Goal: Transaction & Acquisition: Purchase product/service

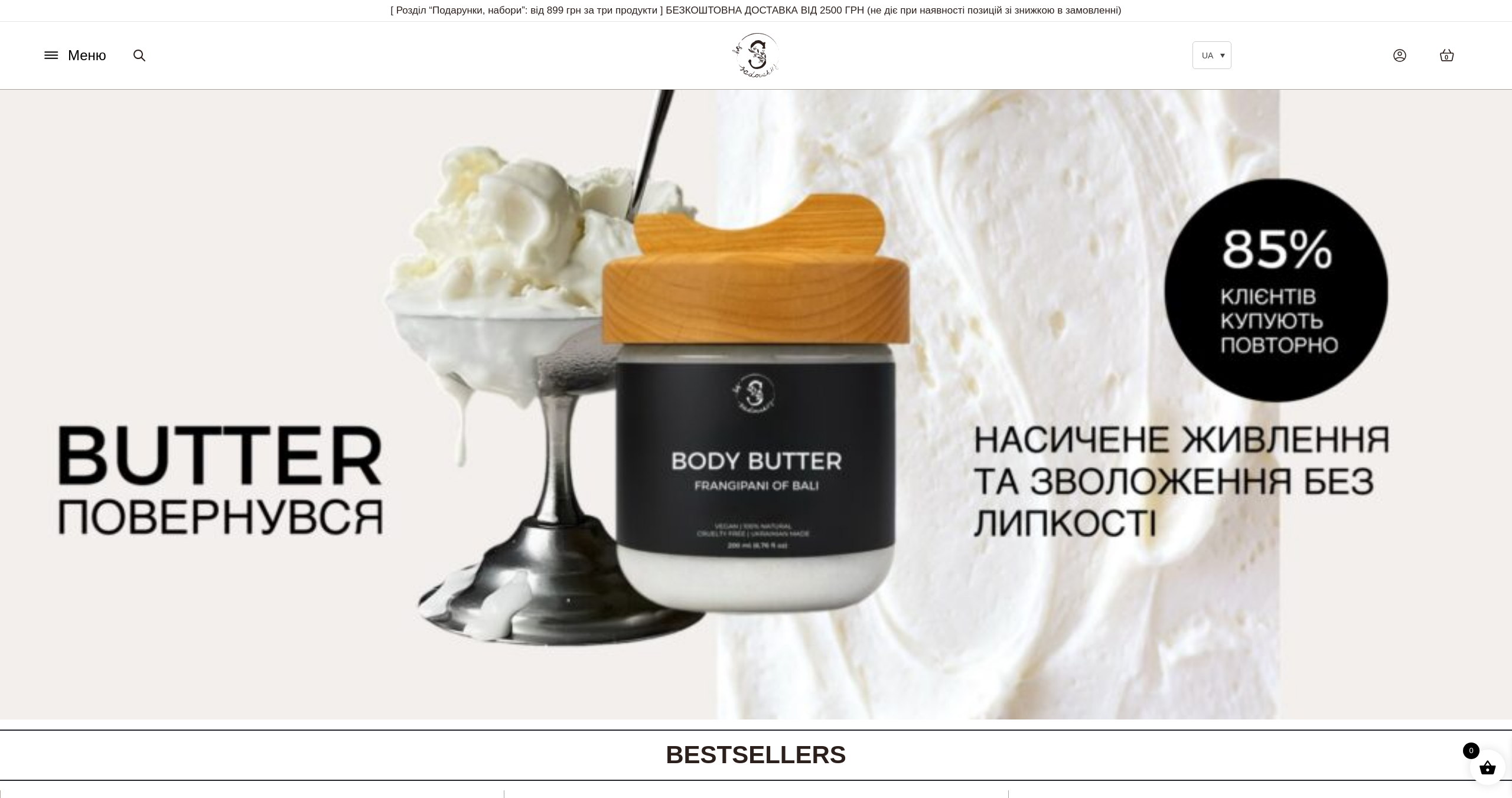
click at [56, 49] on icon at bounding box center [50, 55] width 19 height 12
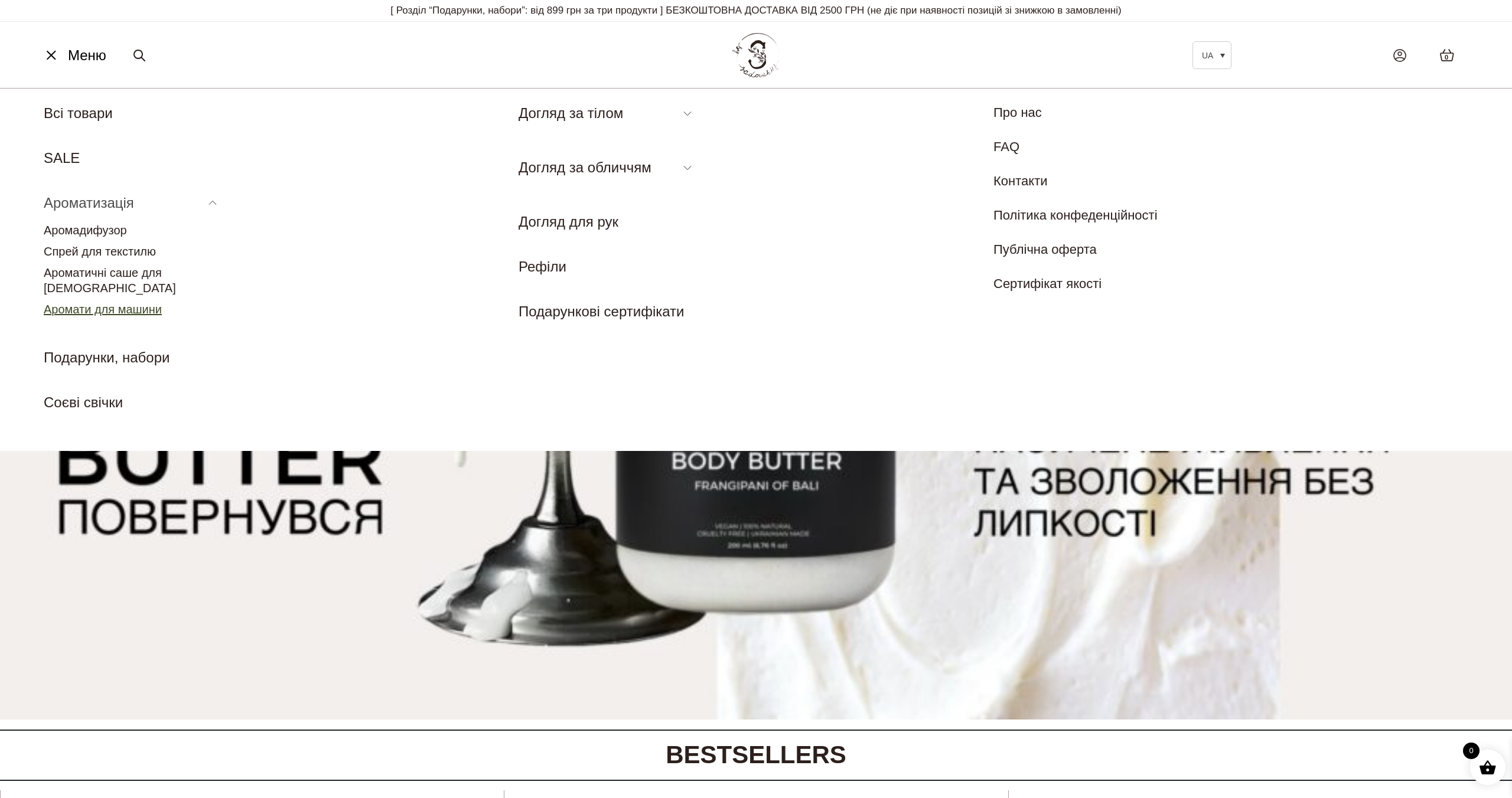
click at [113, 303] on link "Аромати для машини" at bounding box center [103, 309] width 118 height 13
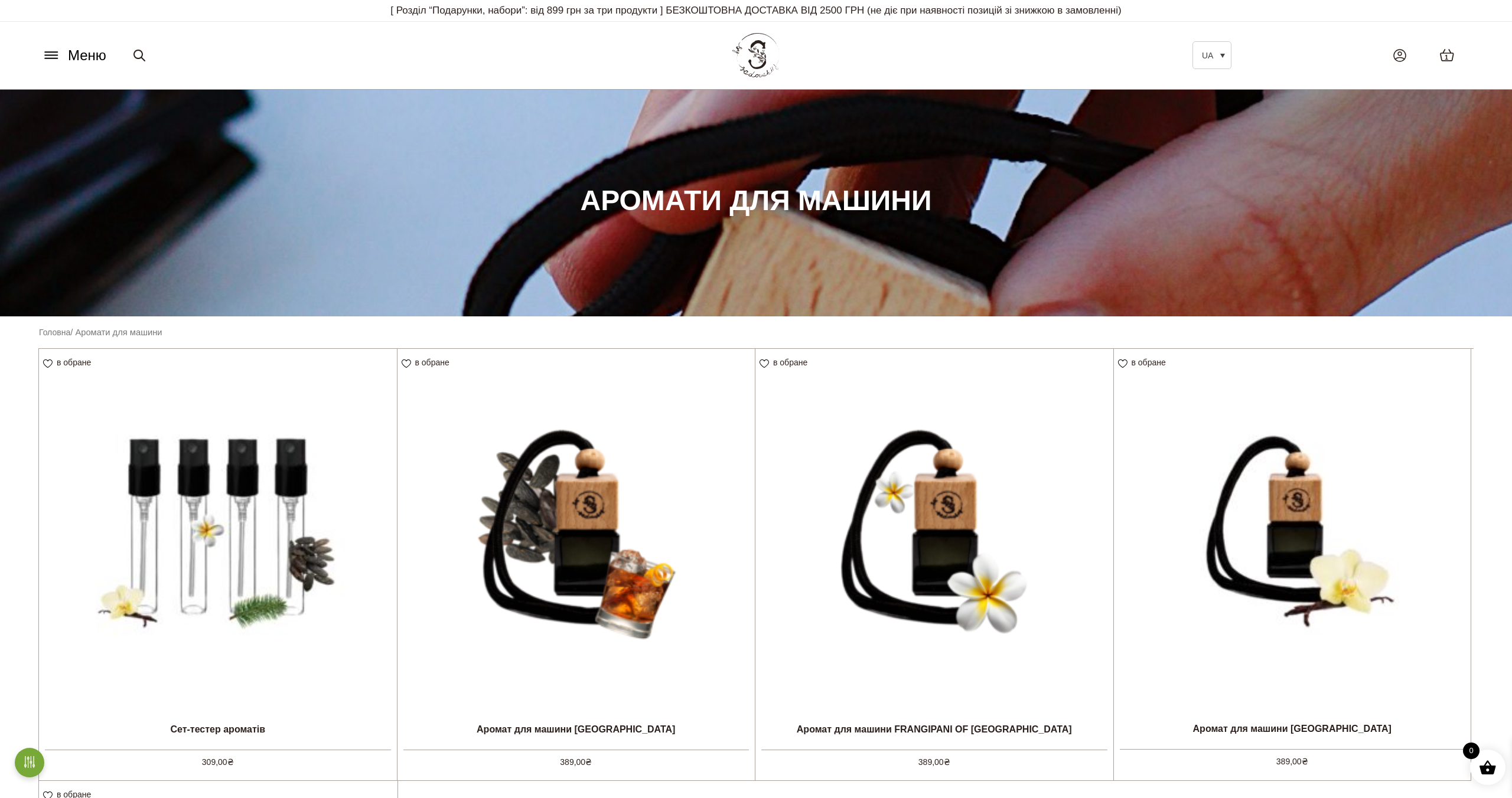
click at [47, 56] on icon at bounding box center [51, 56] width 12 height 0
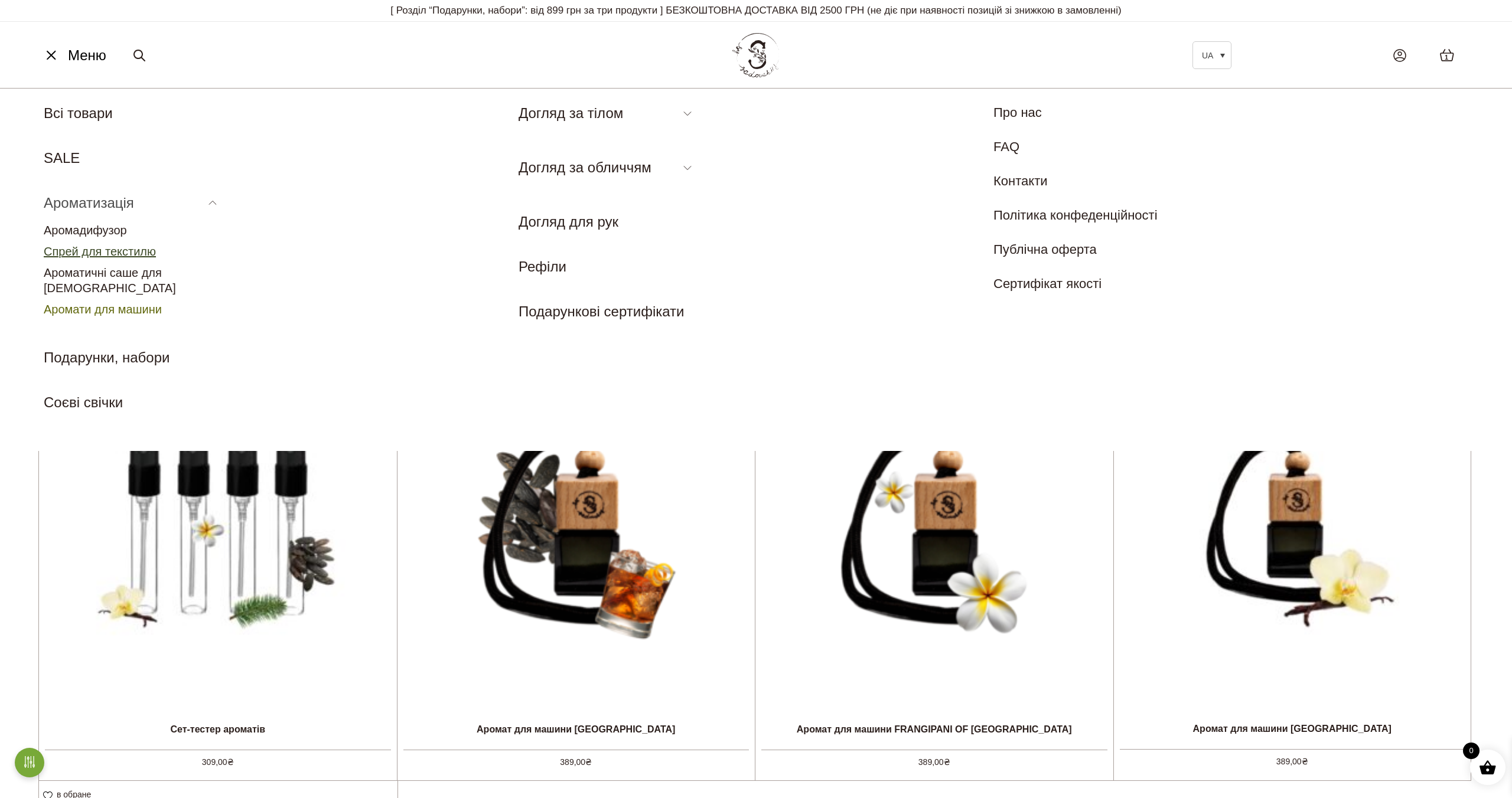
click at [126, 246] on link "Спрей для текстилю" at bounding box center [99, 251] width 112 height 13
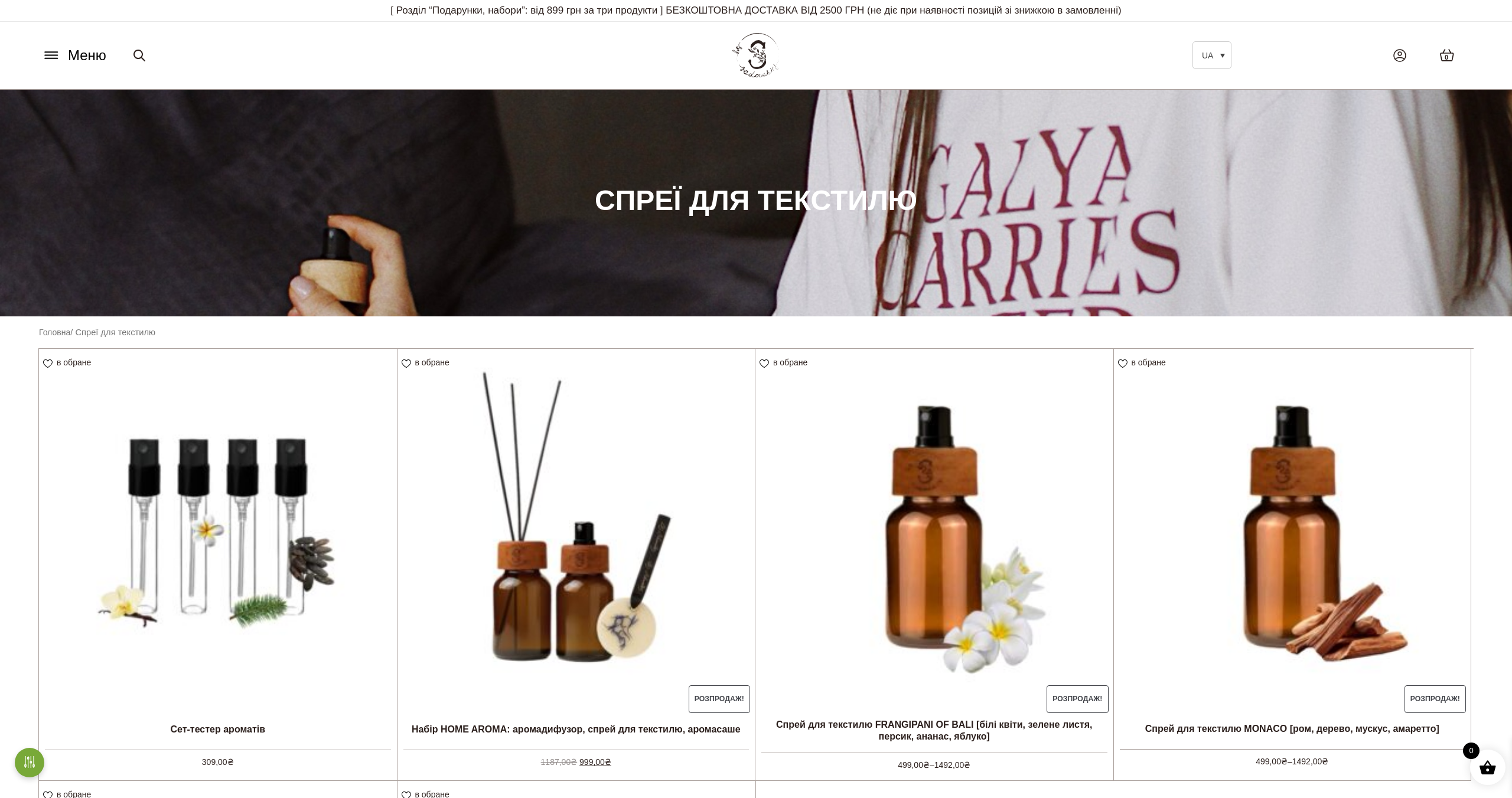
click at [66, 57] on button "Меню" at bounding box center [73, 55] width 72 height 22
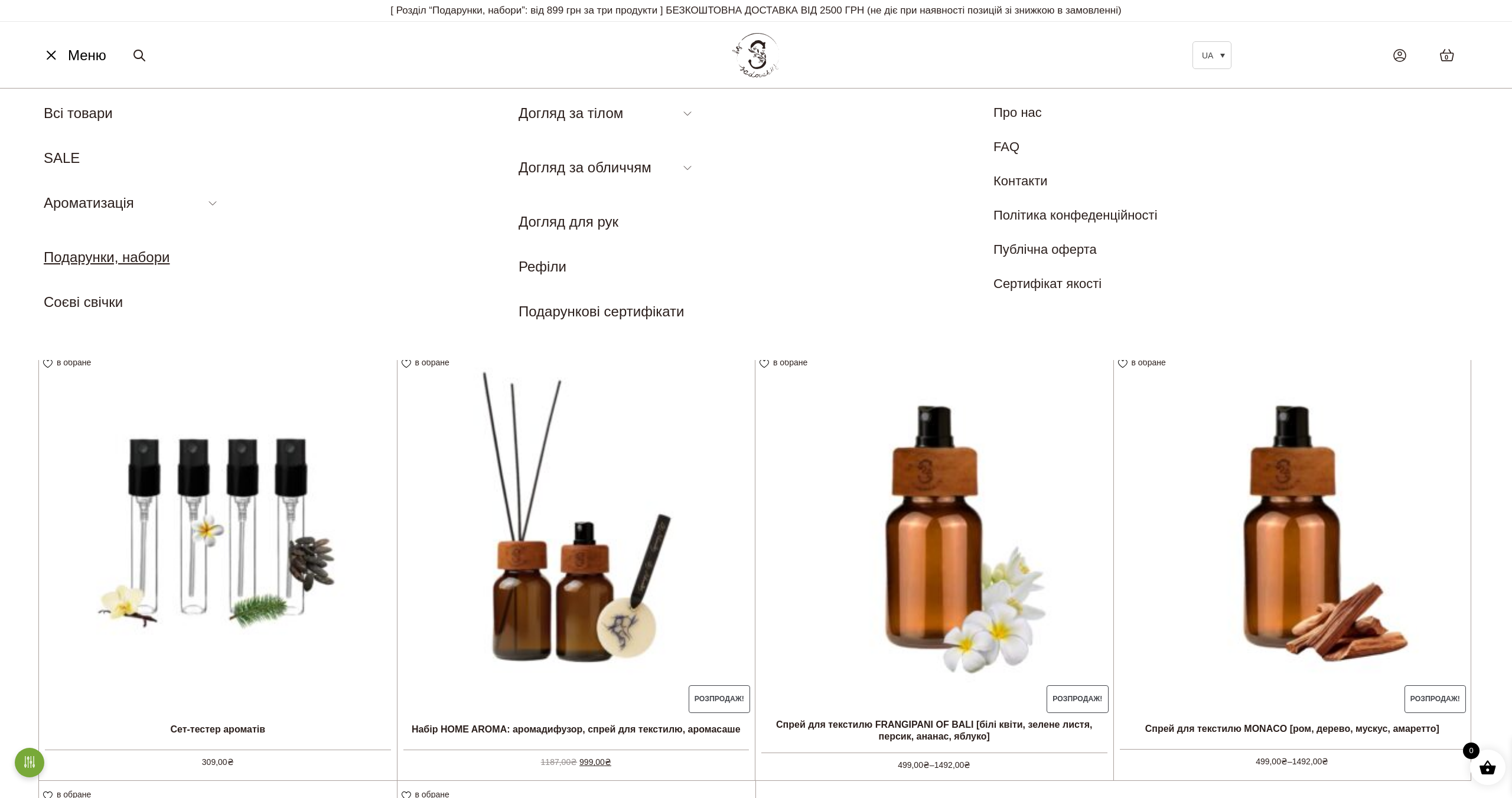
click at [112, 252] on link "Подарунки, набори" at bounding box center [106, 257] width 126 height 16
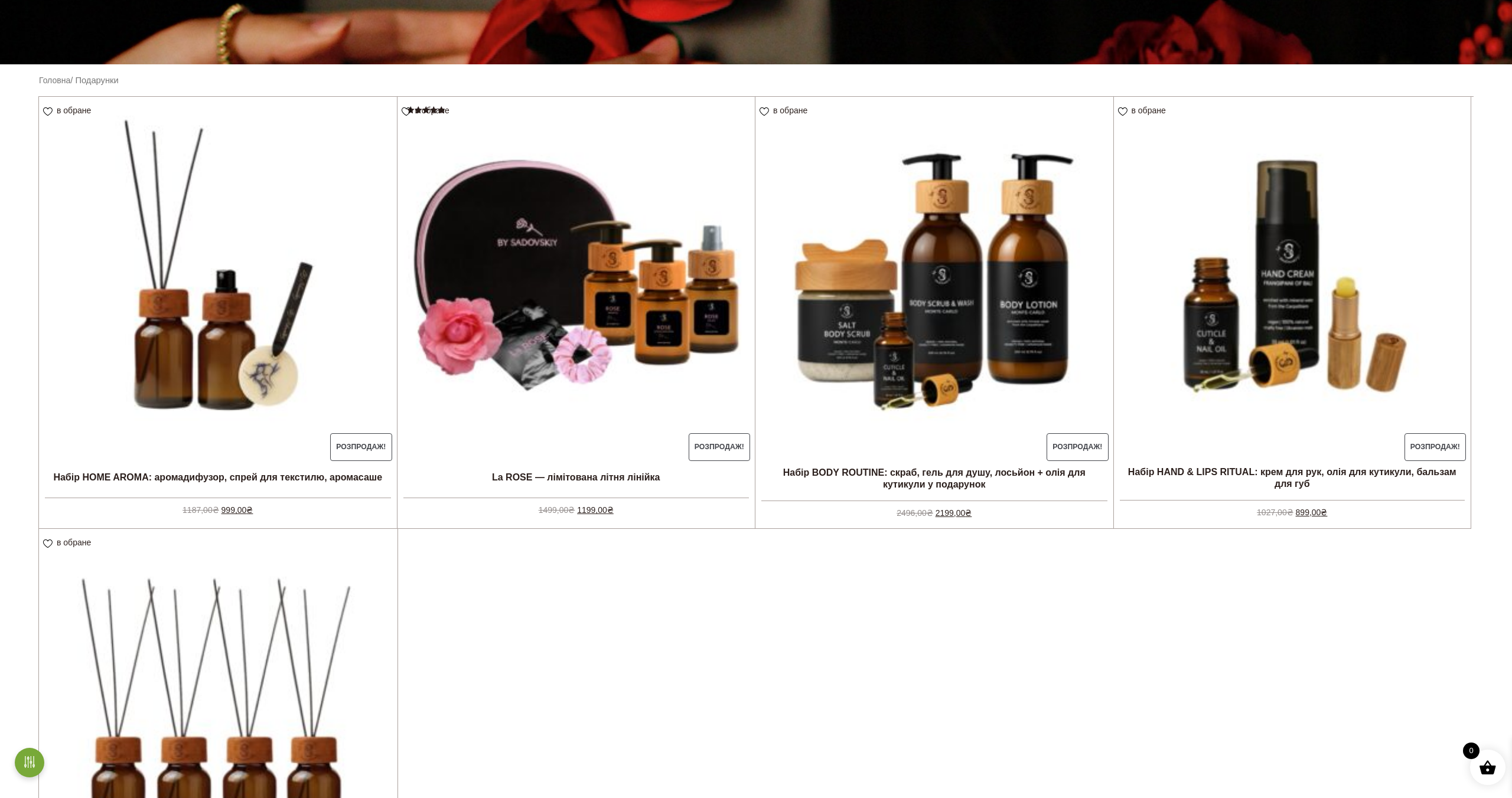
scroll to position [113, 0]
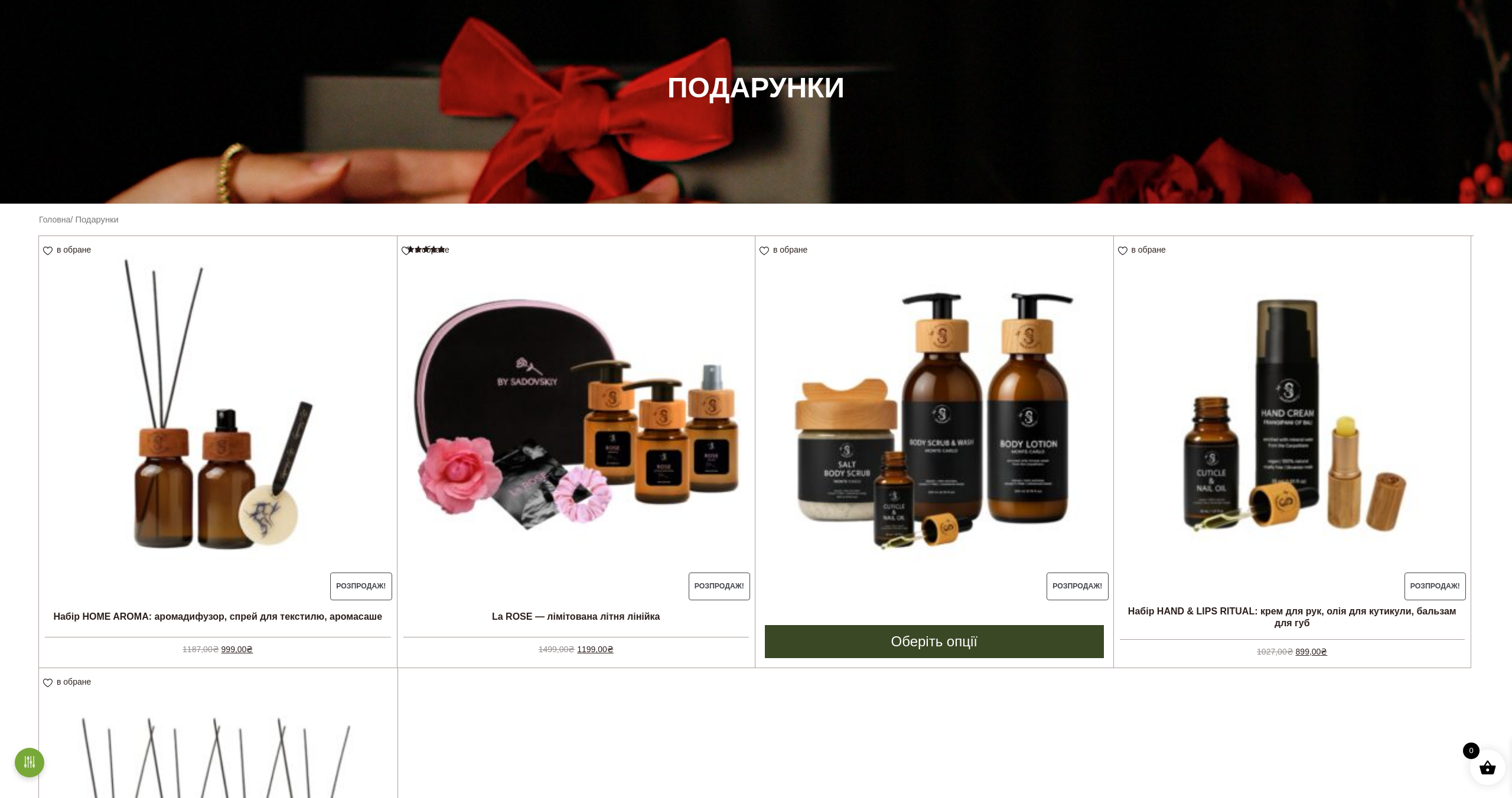
click at [920, 388] on img at bounding box center [934, 414] width 358 height 358
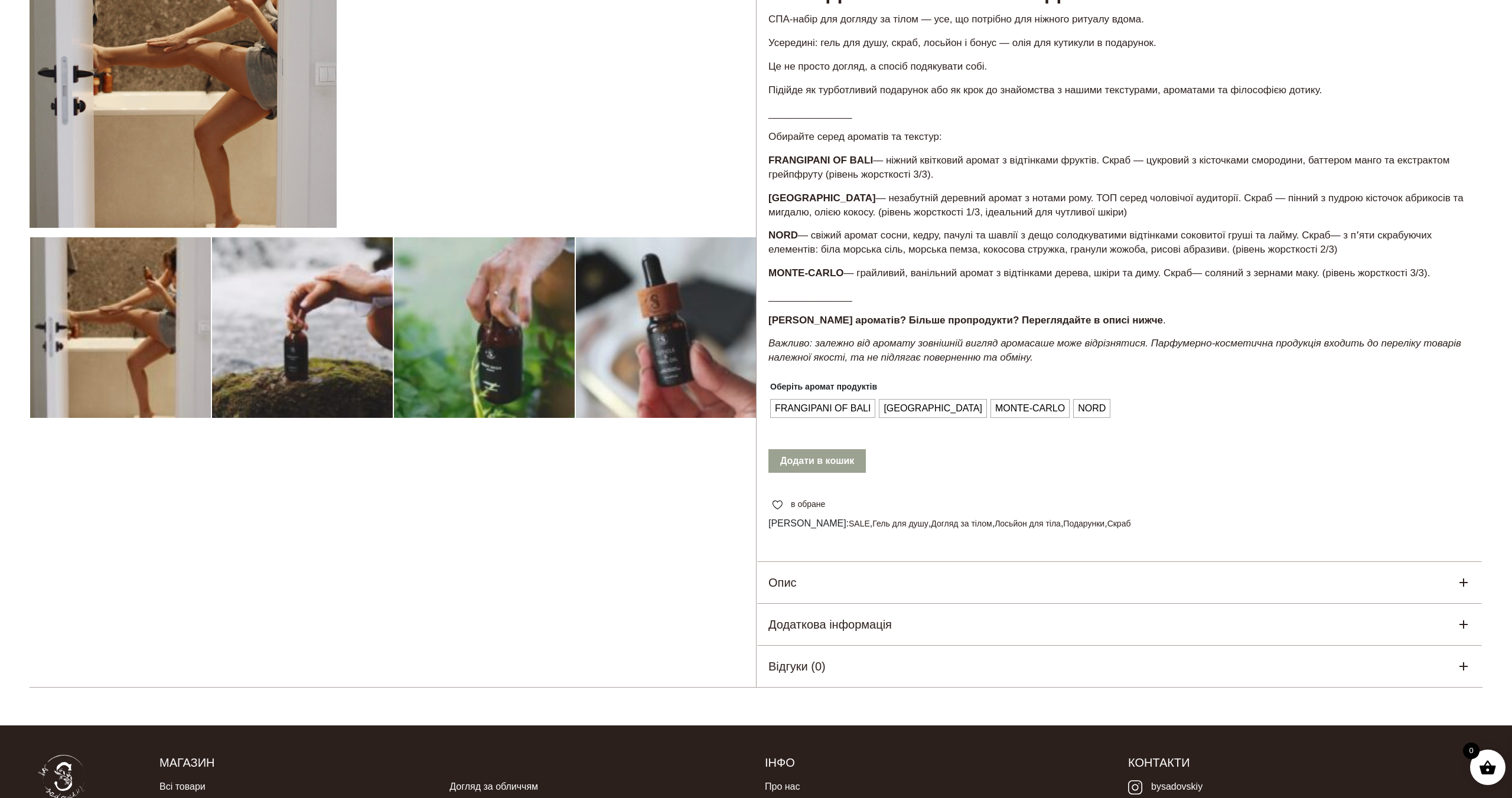
scroll to position [377, 0]
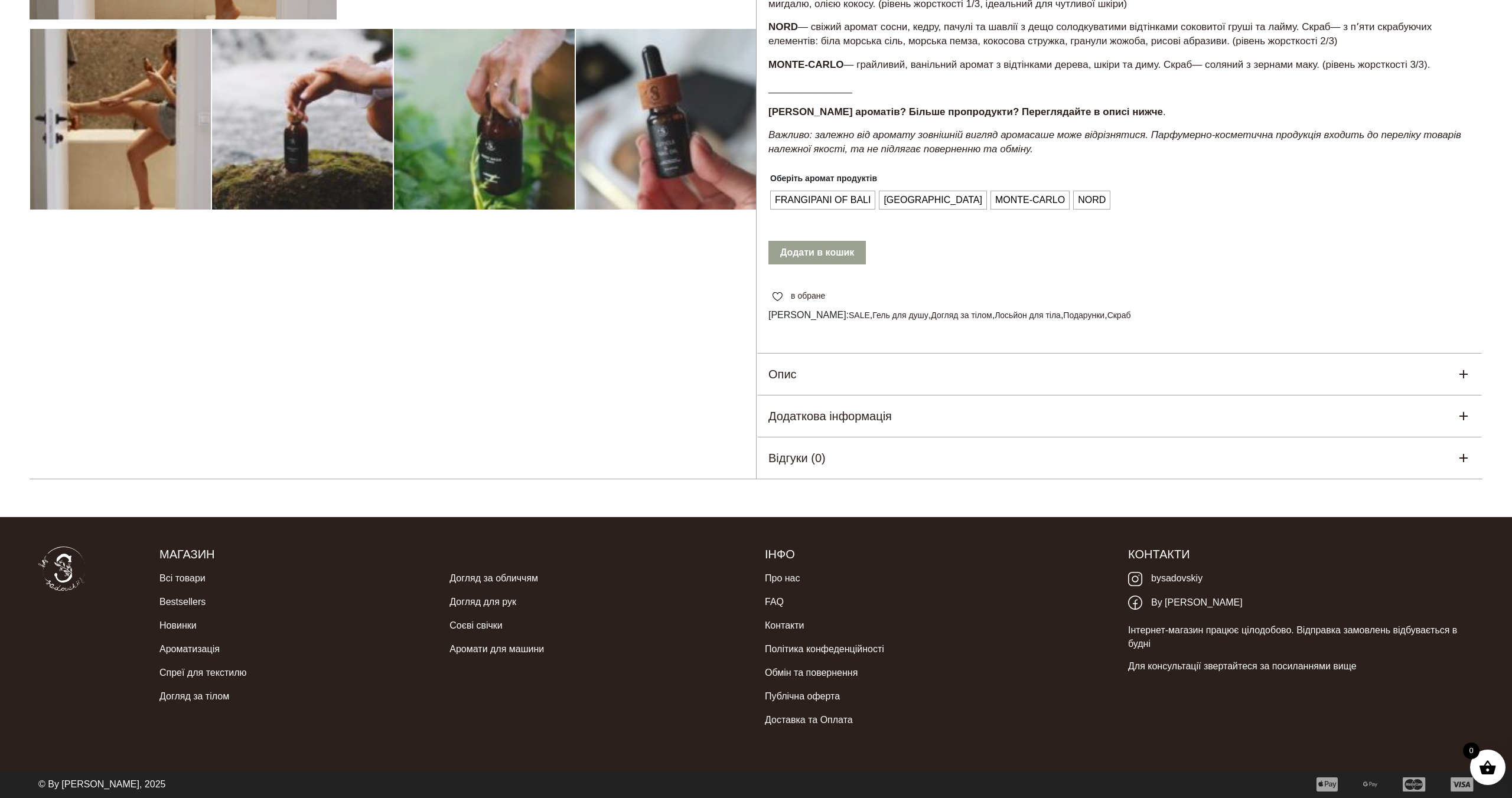
click at [567, 409] on div at bounding box center [393, 96] width 727 height 767
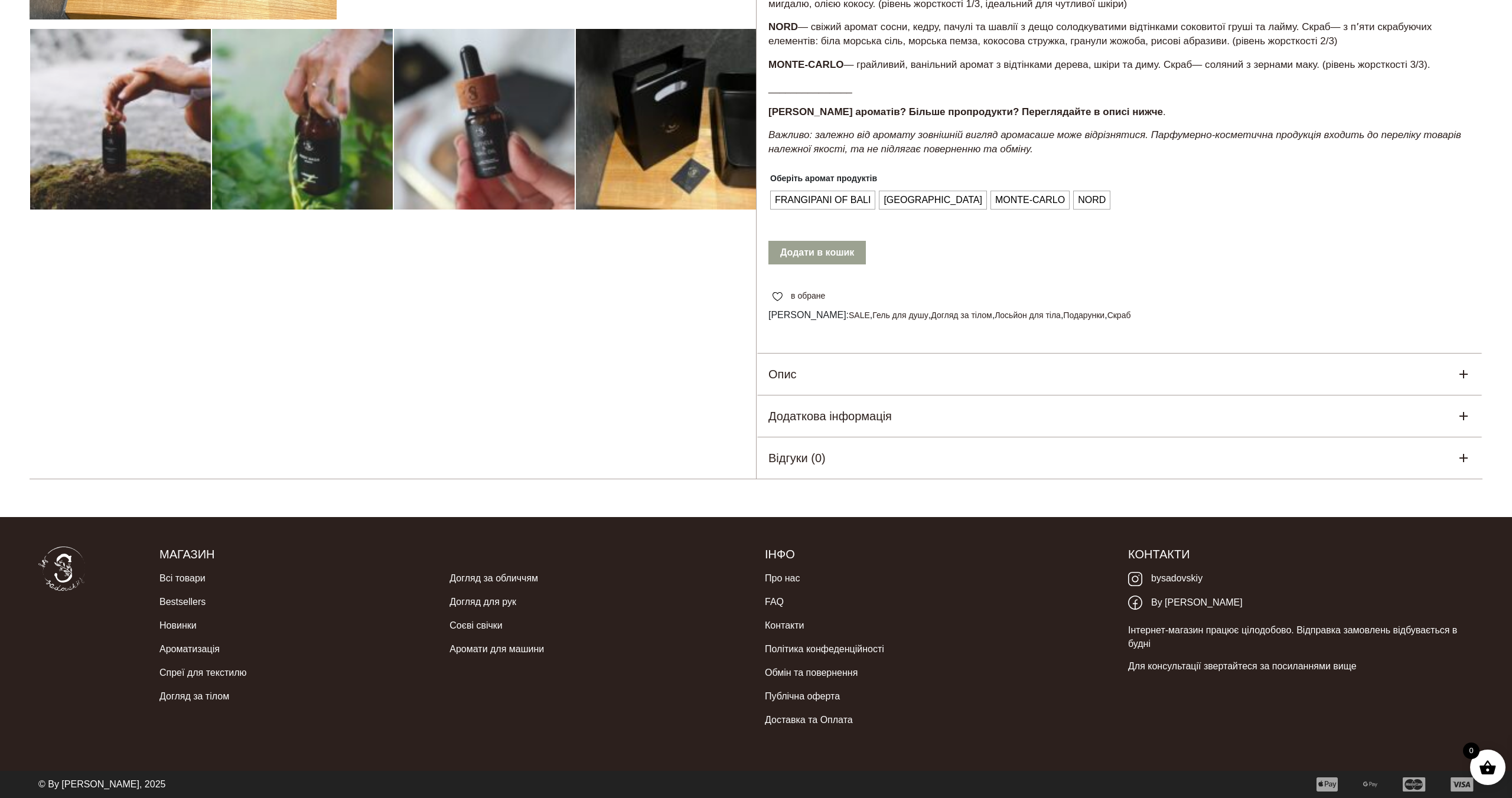
scroll to position [0, 0]
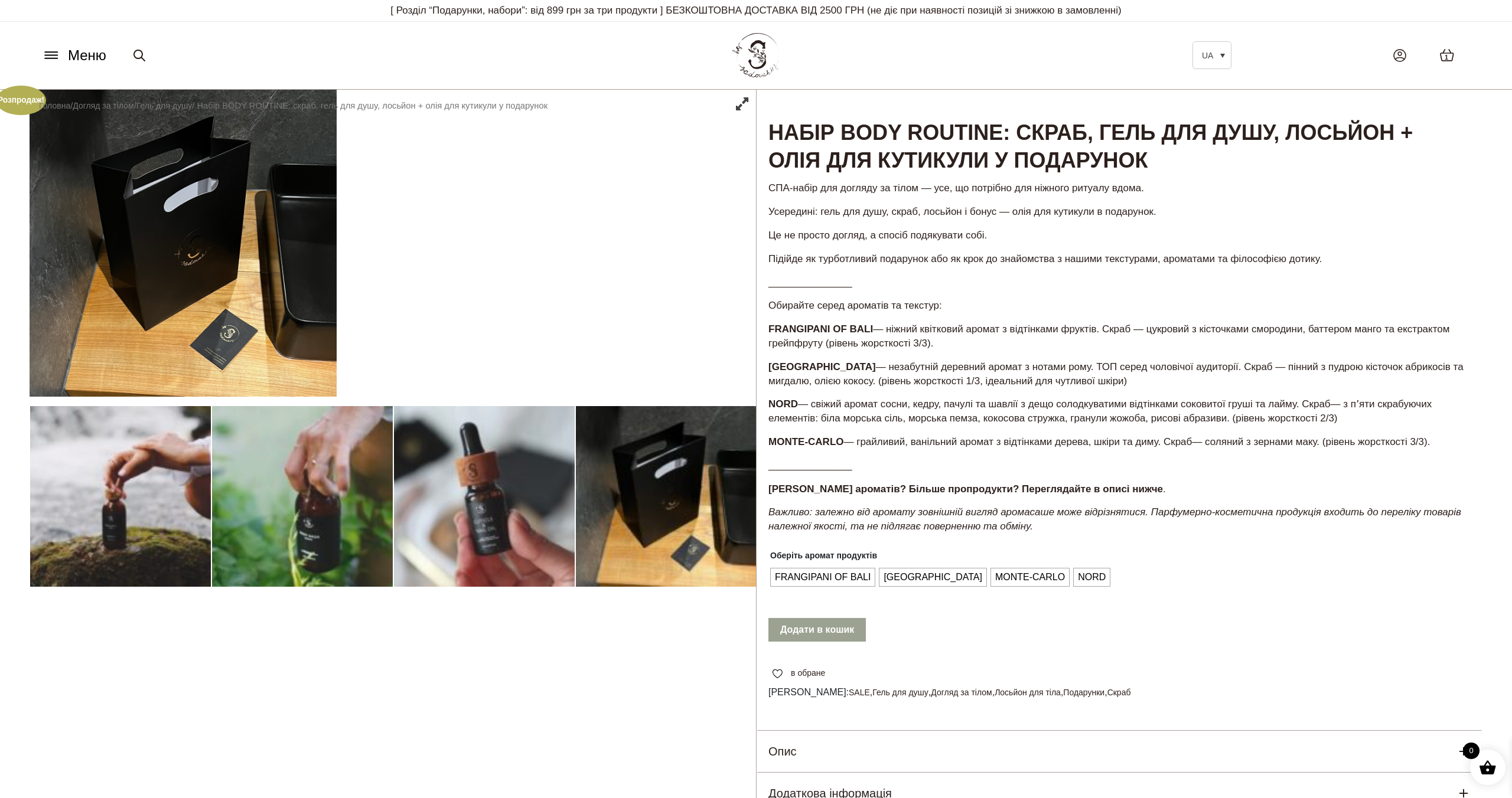
click at [57, 53] on icon at bounding box center [50, 55] width 19 height 12
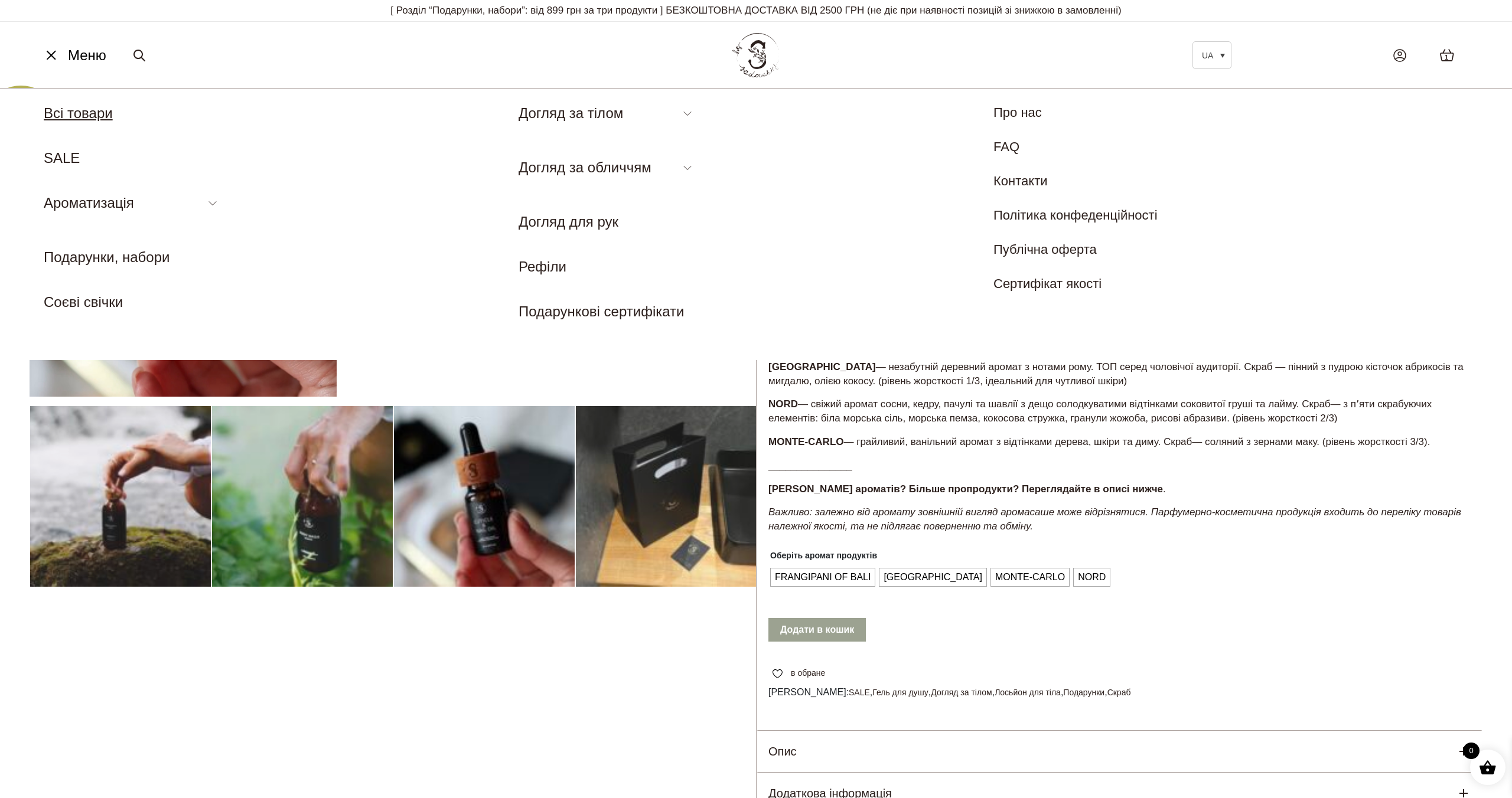
click at [94, 117] on link "Всі товари" at bounding box center [78, 113] width 69 height 16
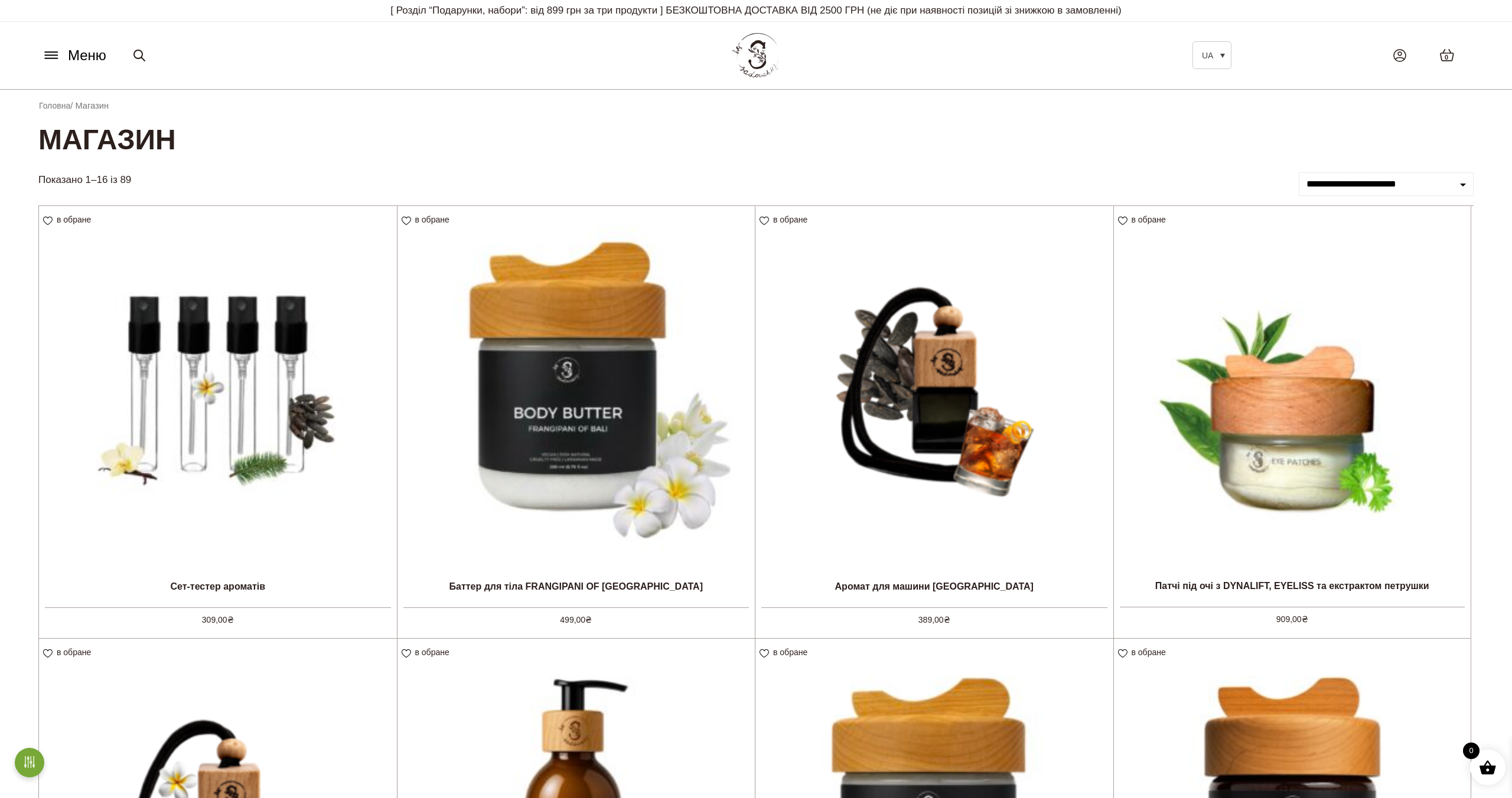
click at [39, 52] on button "Меню" at bounding box center [73, 55] width 72 height 22
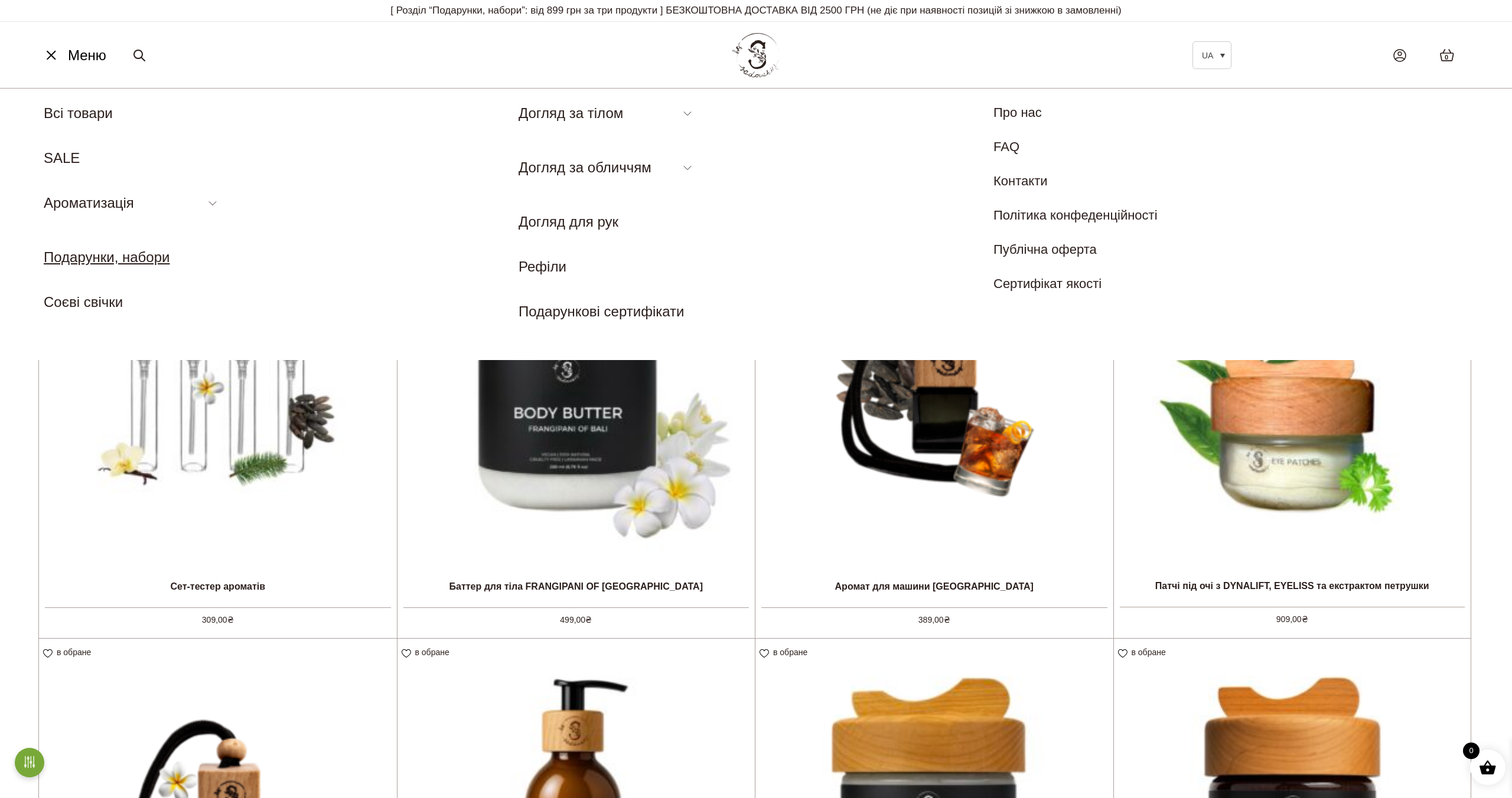
click at [128, 259] on link "Подарунки, набори" at bounding box center [106, 257] width 126 height 16
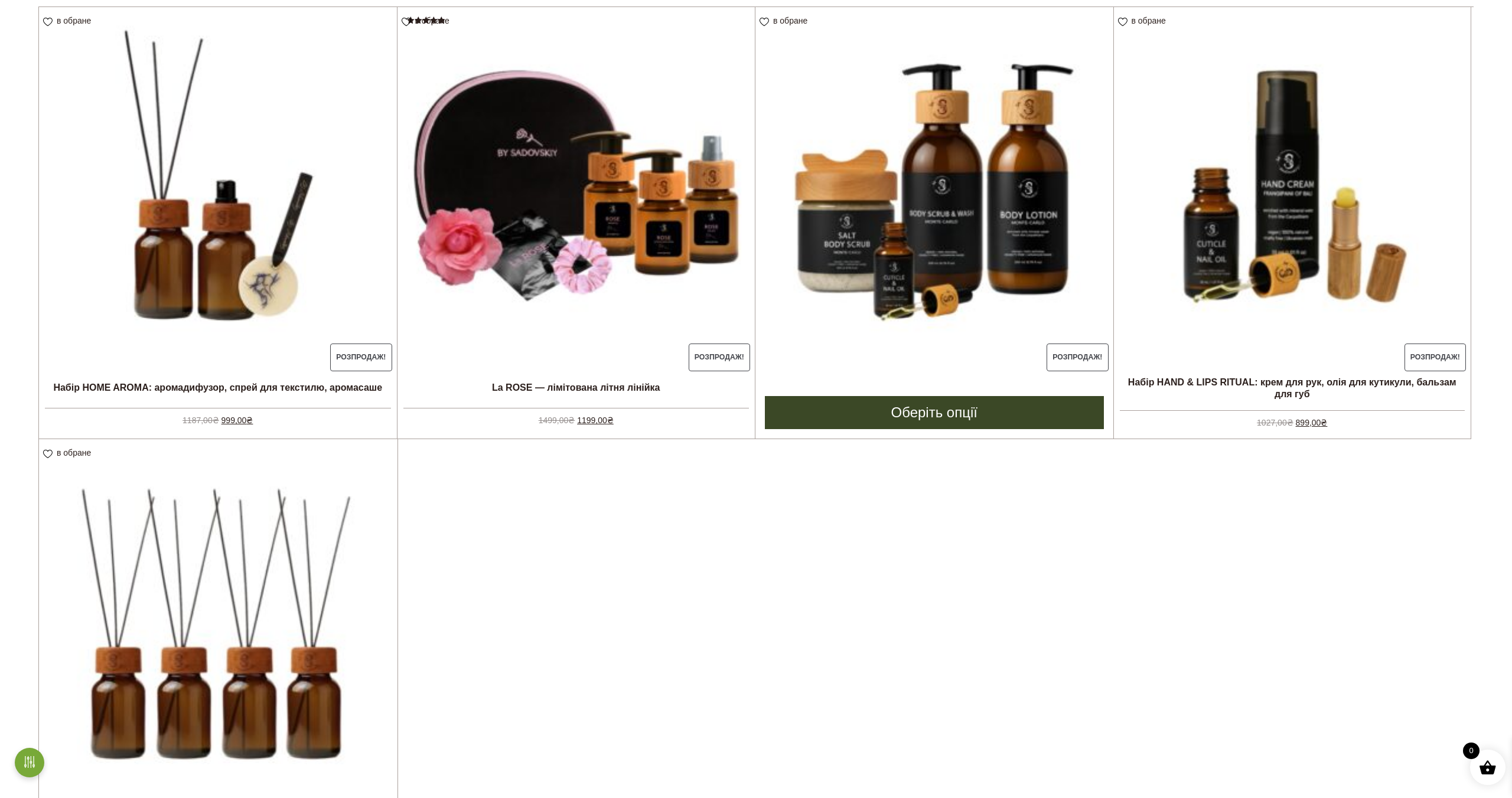
scroll to position [333, 0]
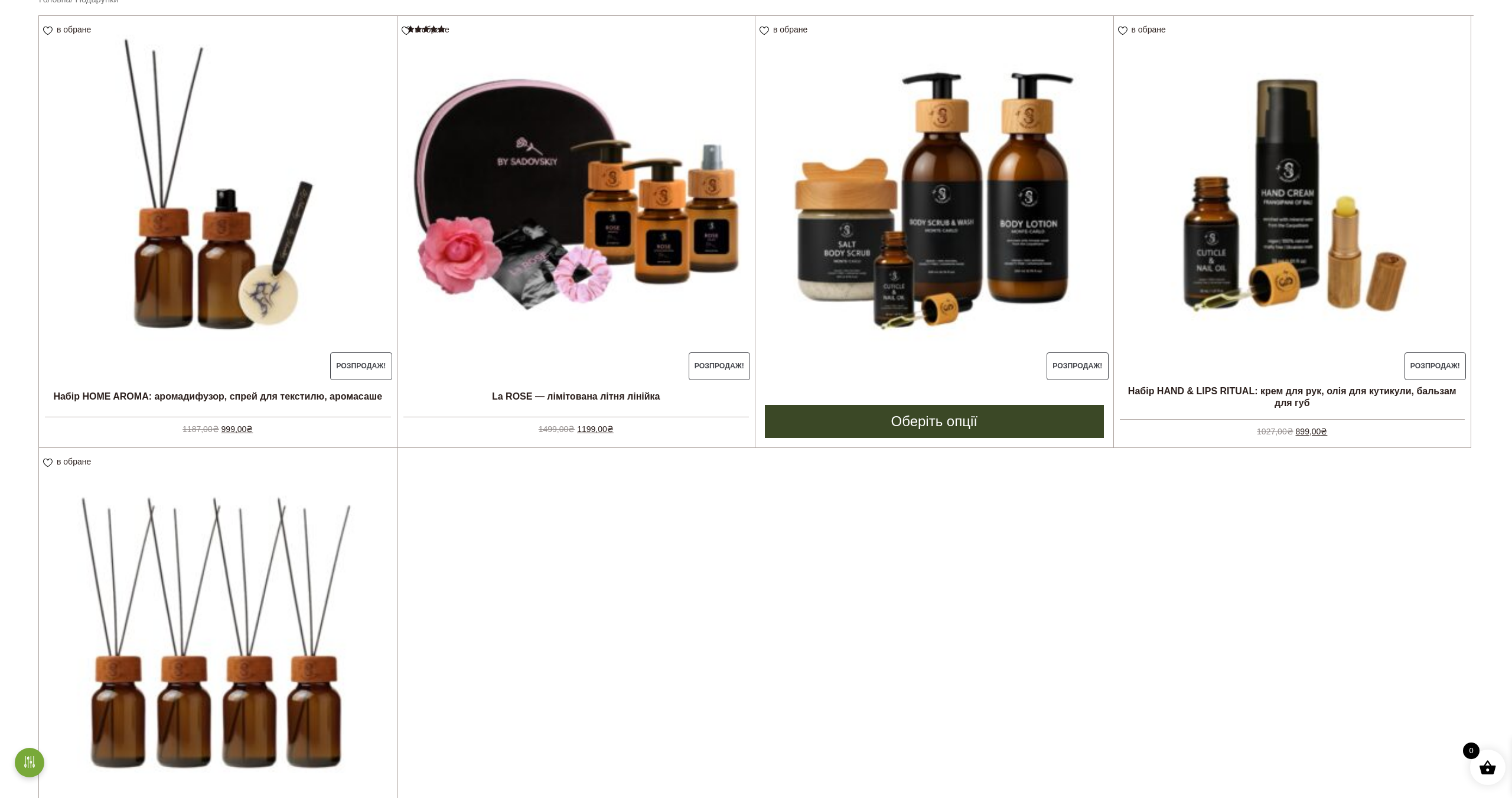
click at [921, 228] on img at bounding box center [934, 194] width 358 height 358
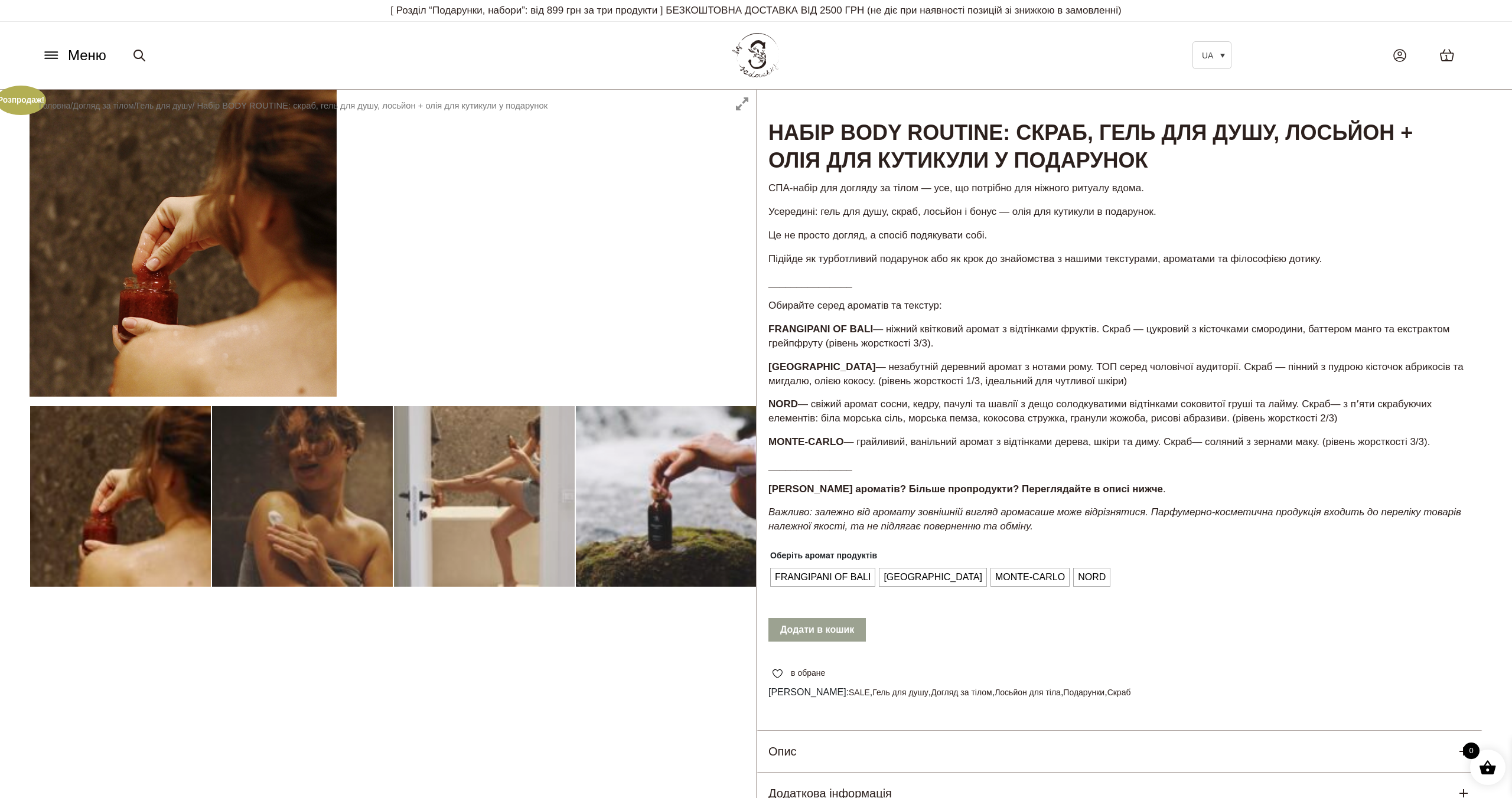
click at [68, 61] on span "Меню" at bounding box center [87, 56] width 38 height 21
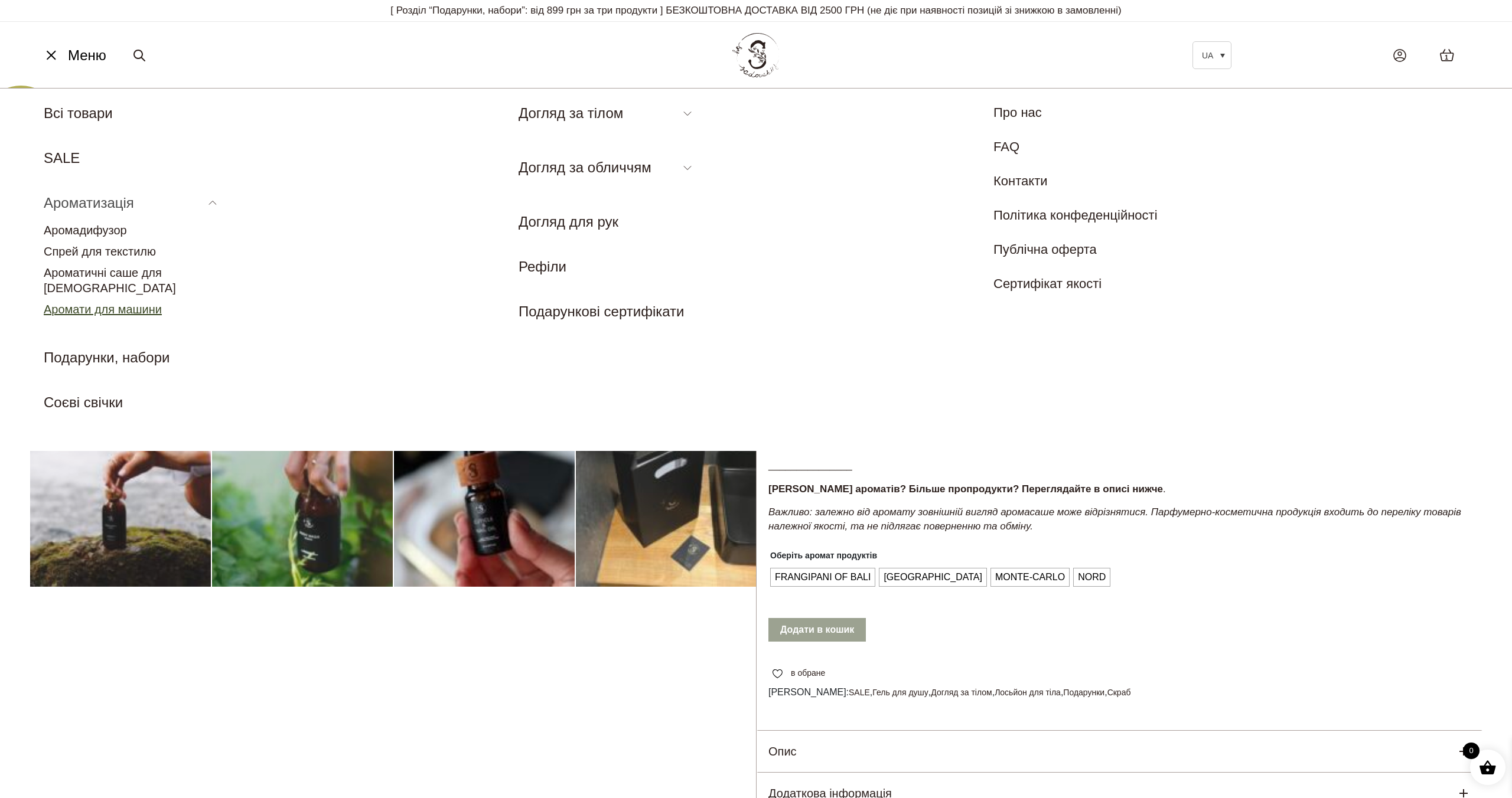
click at [124, 303] on link "Аромати для машини" at bounding box center [103, 309] width 118 height 13
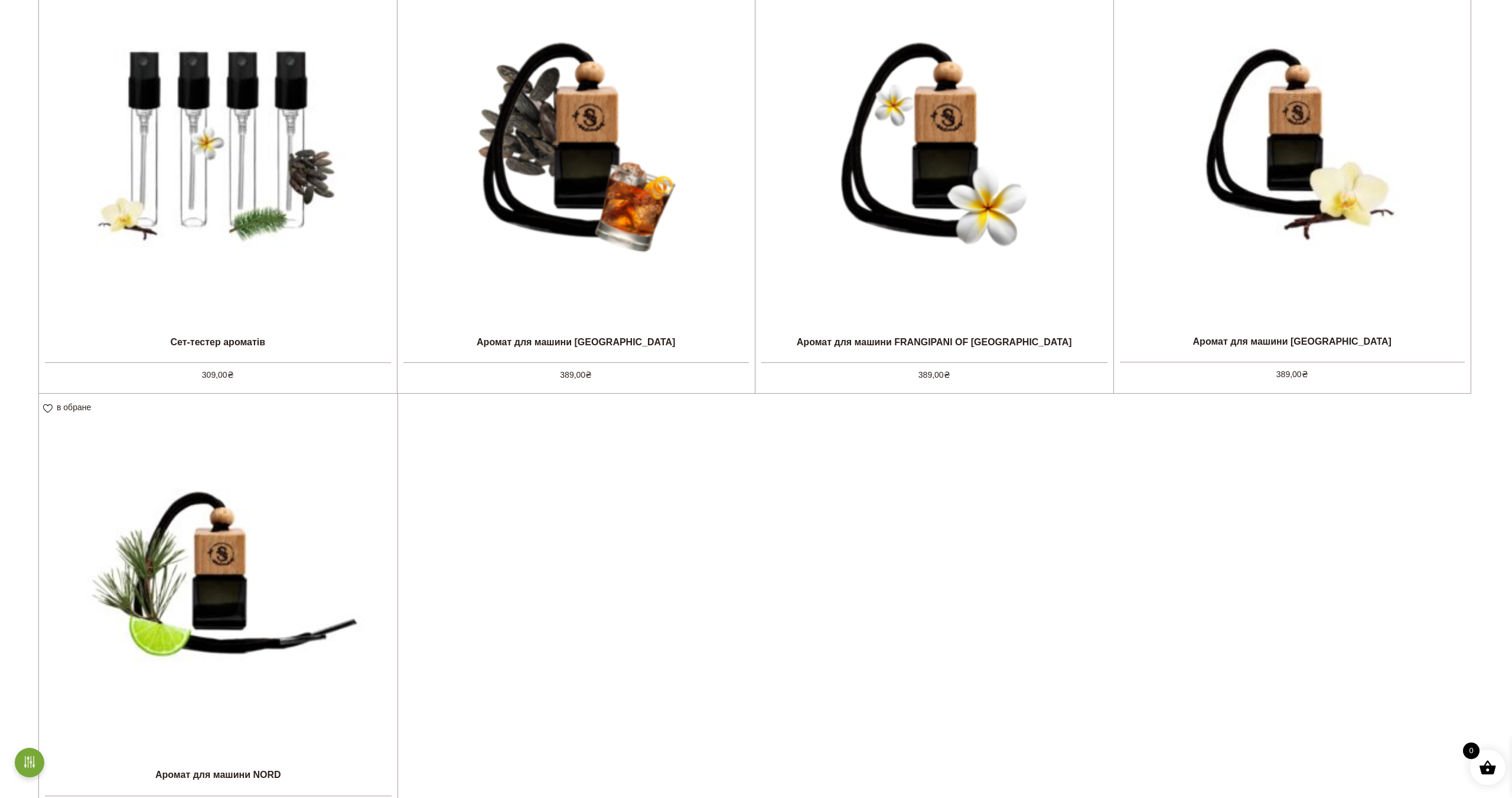
scroll to position [332, 0]
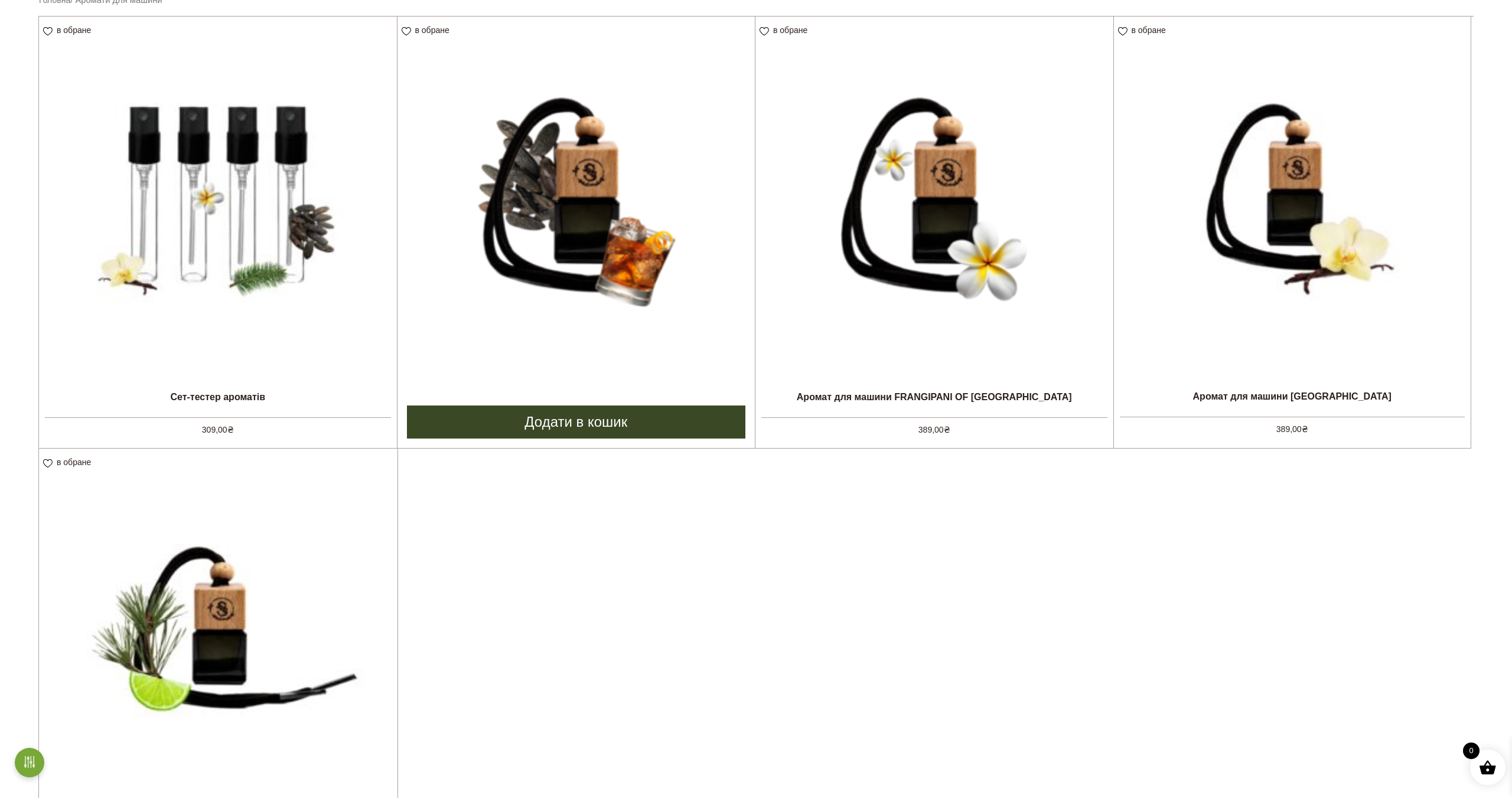
click at [574, 257] on img at bounding box center [577, 195] width 358 height 358
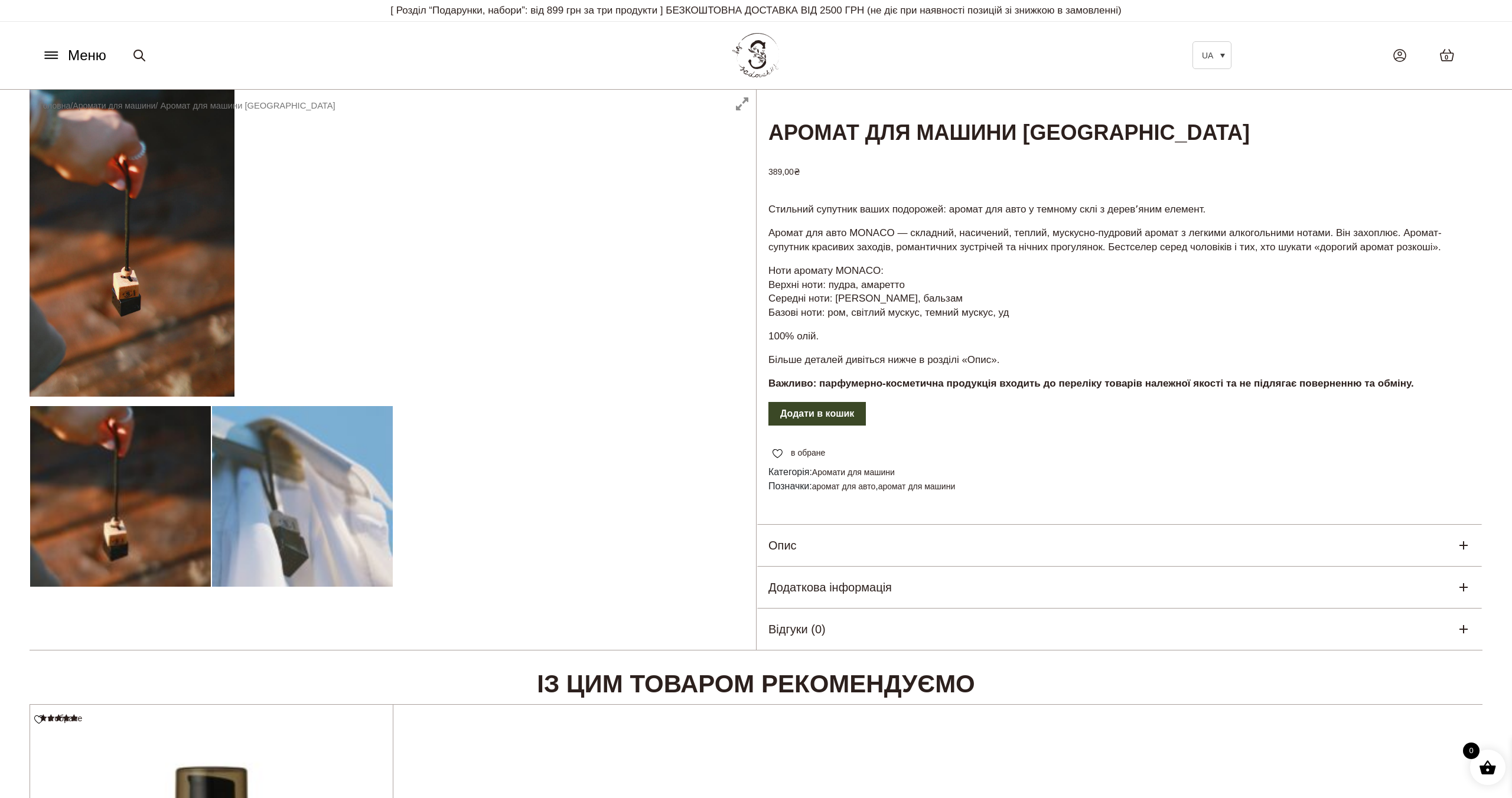
click at [94, 59] on span "Меню" at bounding box center [87, 56] width 38 height 21
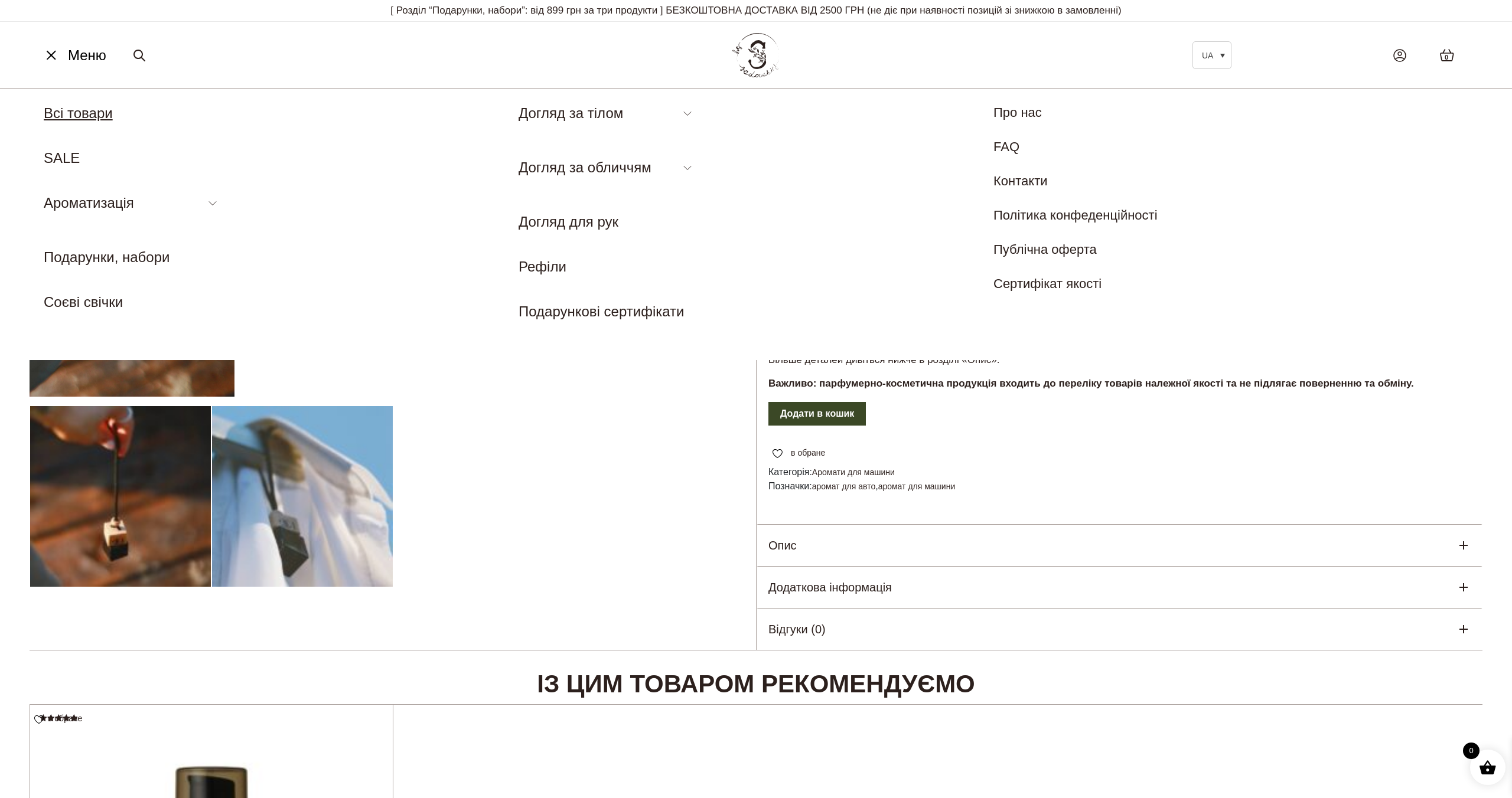
click at [94, 111] on link "Всі товари" at bounding box center [78, 113] width 69 height 16
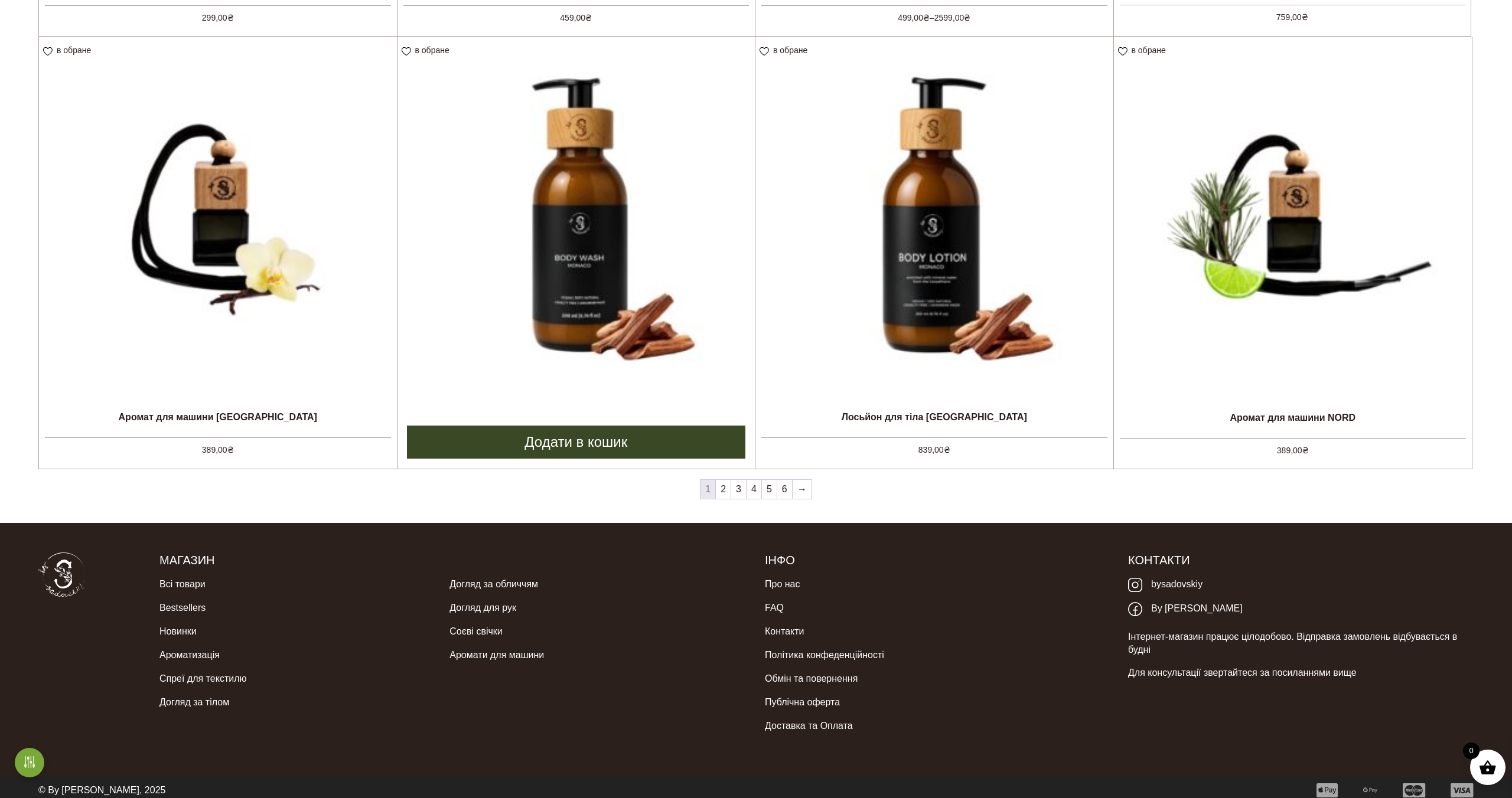
scroll to position [1466, 0]
